Goal: Navigation & Orientation: Find specific page/section

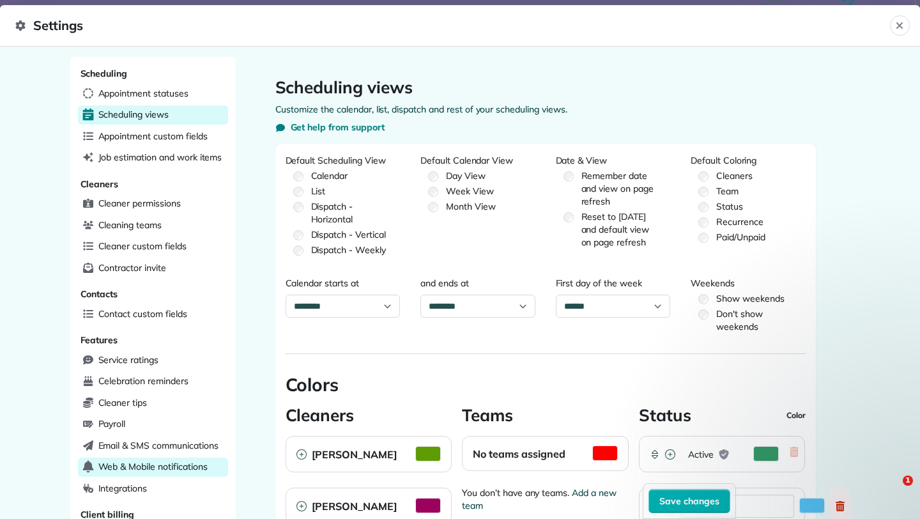
select select "**********"
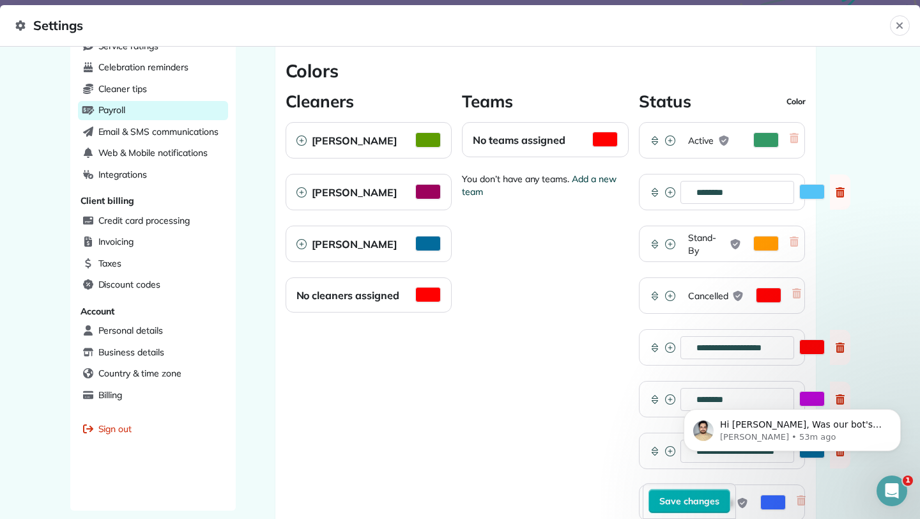
scroll to position [309, 0]
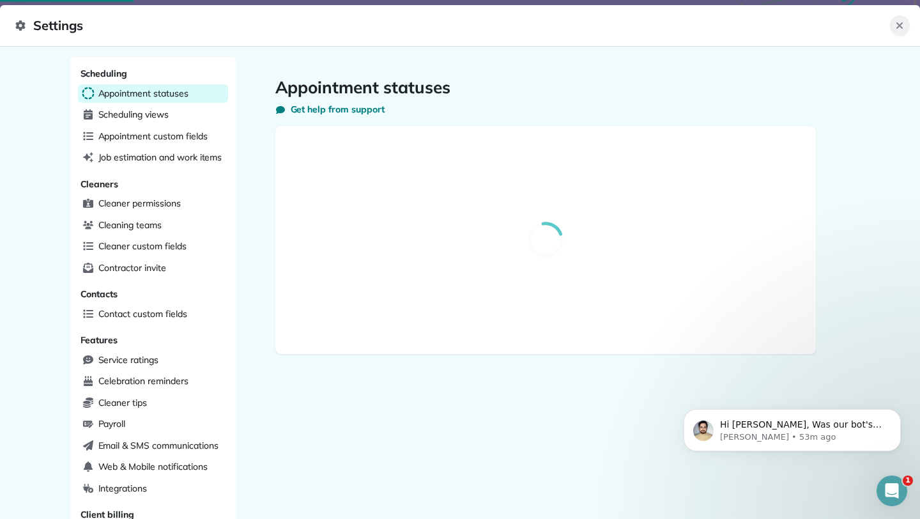
click at [899, 24] on icon "Close" at bounding box center [899, 25] width 6 height 6
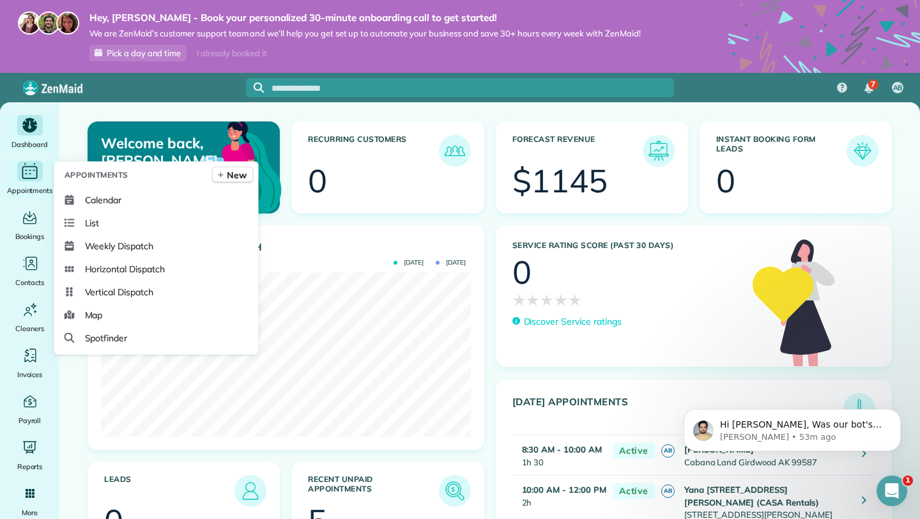
click at [27, 176] on icon "Main" at bounding box center [30, 171] width 20 height 19
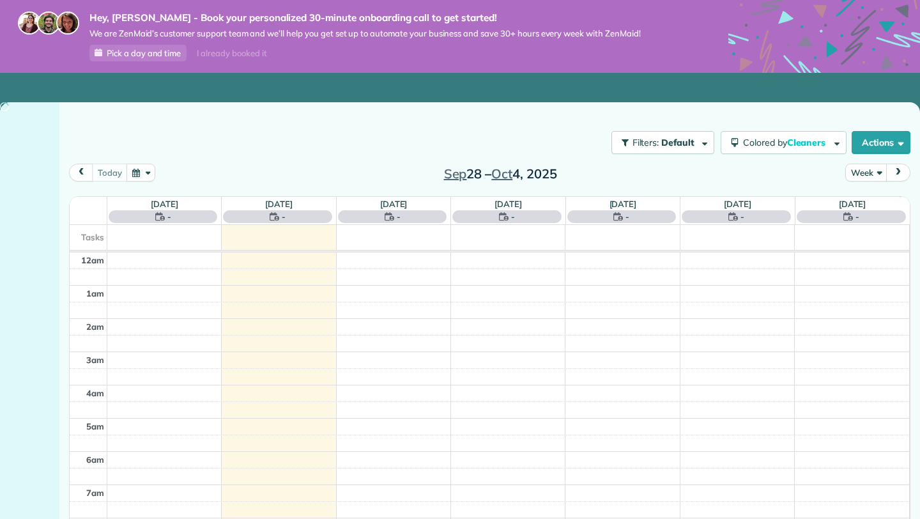
click at [95, 197] on th at bounding box center [89, 211] width 38 height 28
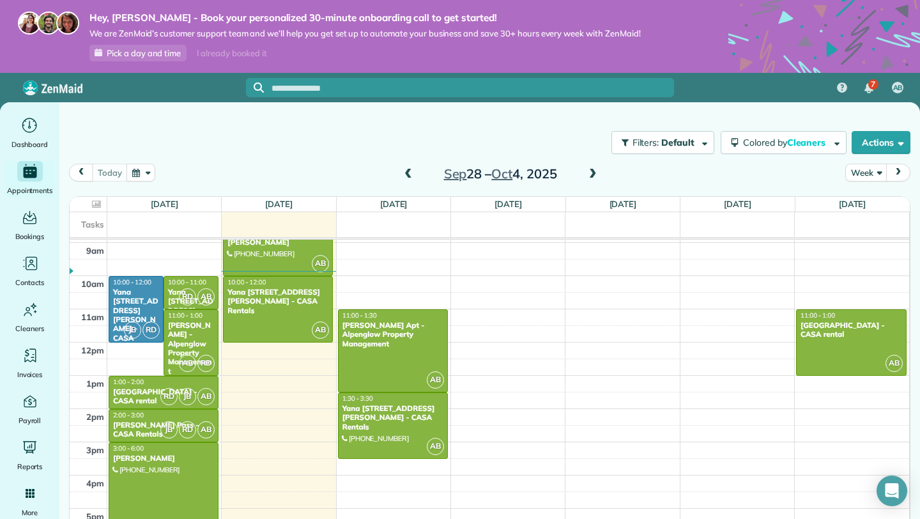
scroll to position [289, 0]
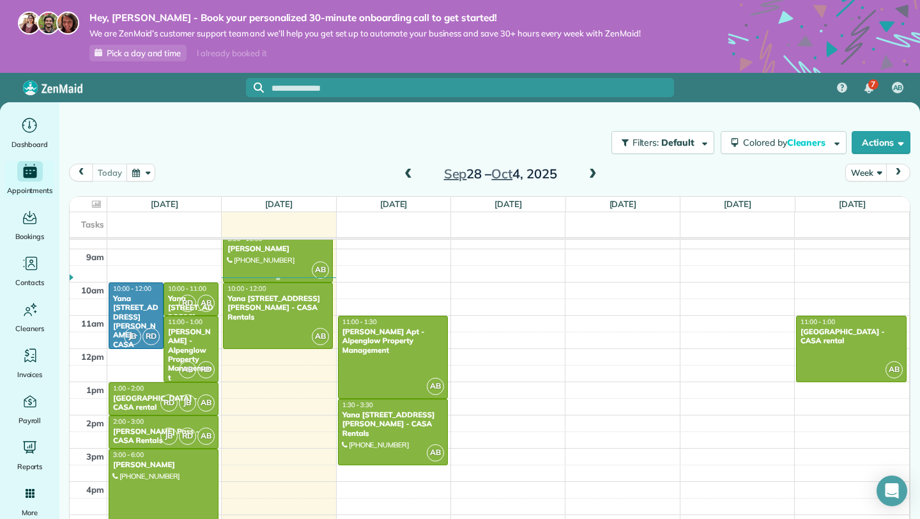
click at [280, 257] on div at bounding box center [278, 257] width 109 height 49
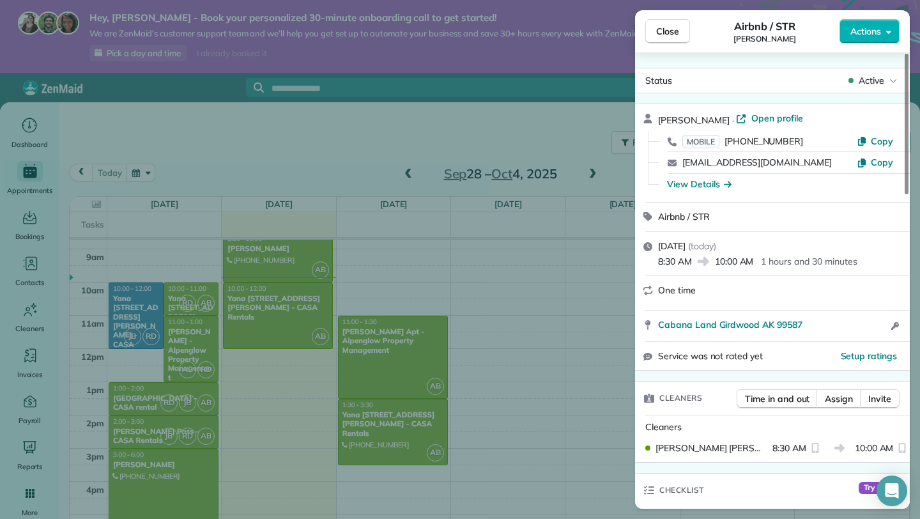
click at [678, 31] on span "Close" at bounding box center [667, 31] width 23 height 13
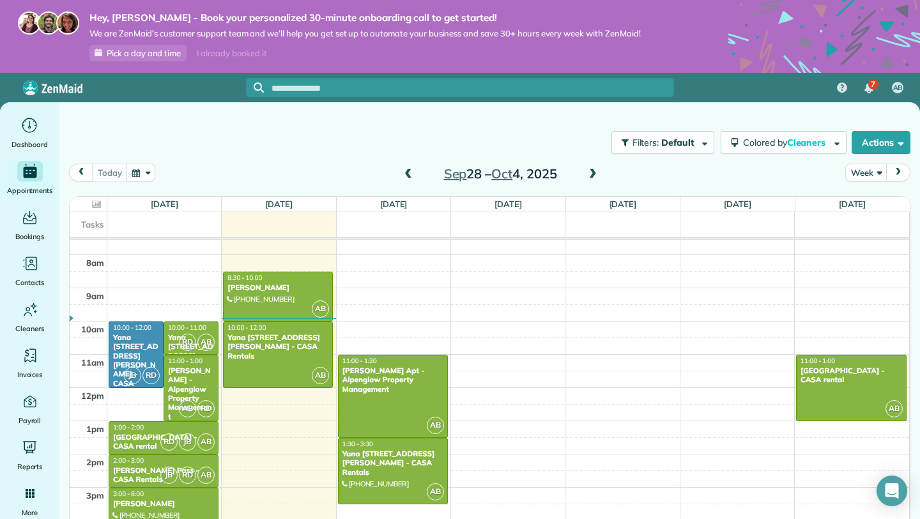
scroll to position [249, 0]
